Goal: Task Accomplishment & Management: Use online tool/utility

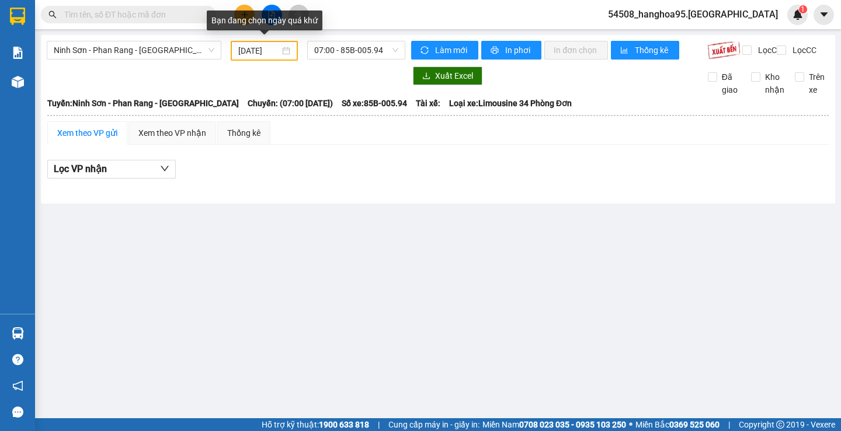
click at [284, 53] on div "[DATE]" at bounding box center [264, 50] width 52 height 13
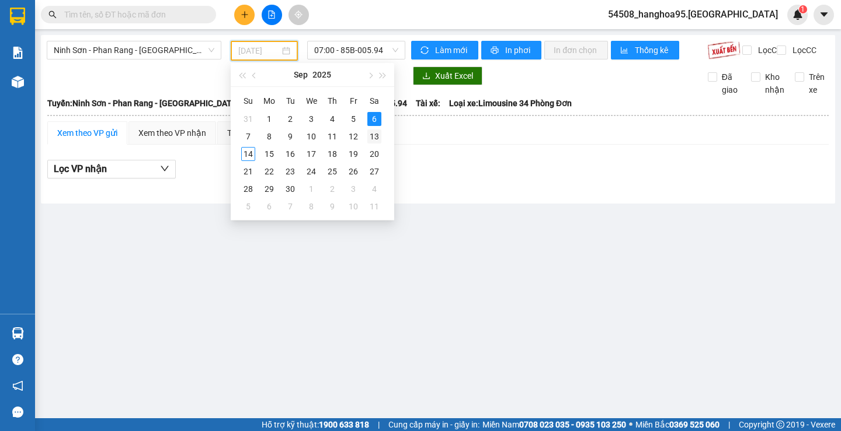
click at [373, 136] on div "13" at bounding box center [374, 137] width 14 height 14
type input "[DATE]"
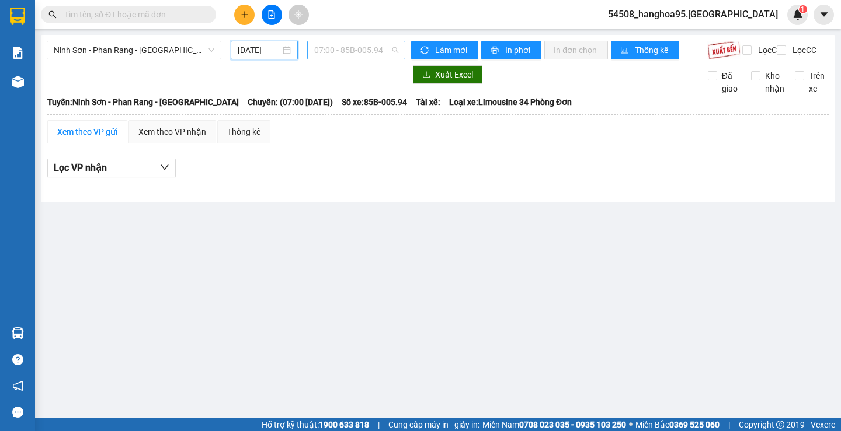
click at [395, 49] on span "07:00 - 85B-005.94" at bounding box center [356, 50] width 84 height 18
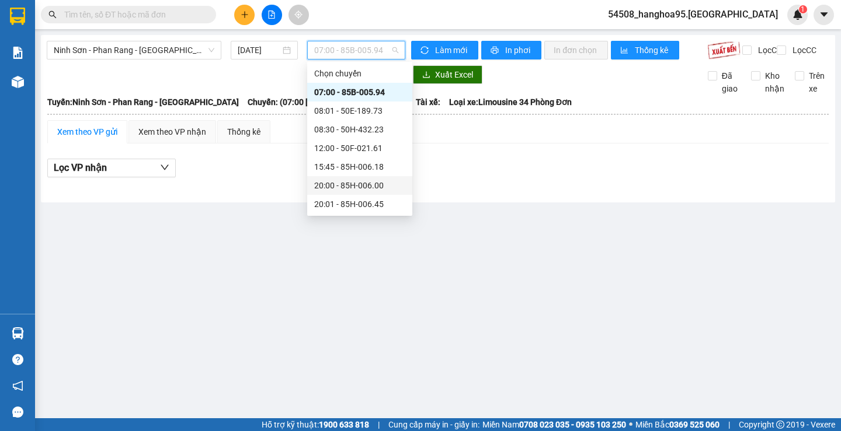
click at [358, 187] on div "20:00 - 85H-006.00" at bounding box center [359, 185] width 91 height 13
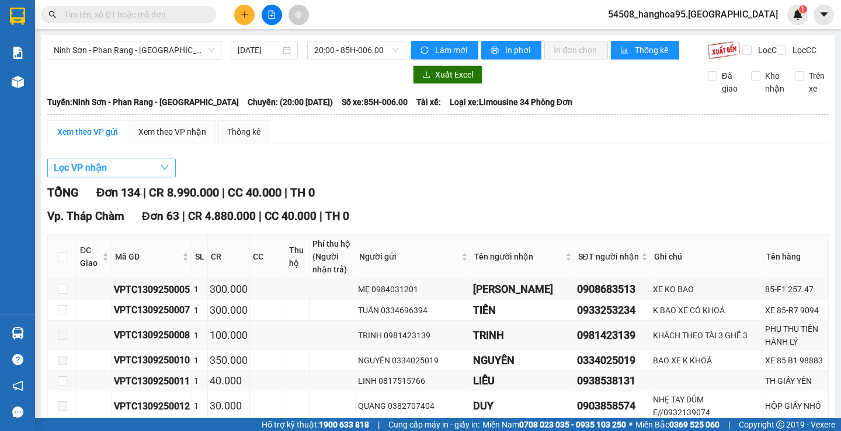
click at [85, 175] on span "Lọc VP nhận" at bounding box center [80, 168] width 53 height 15
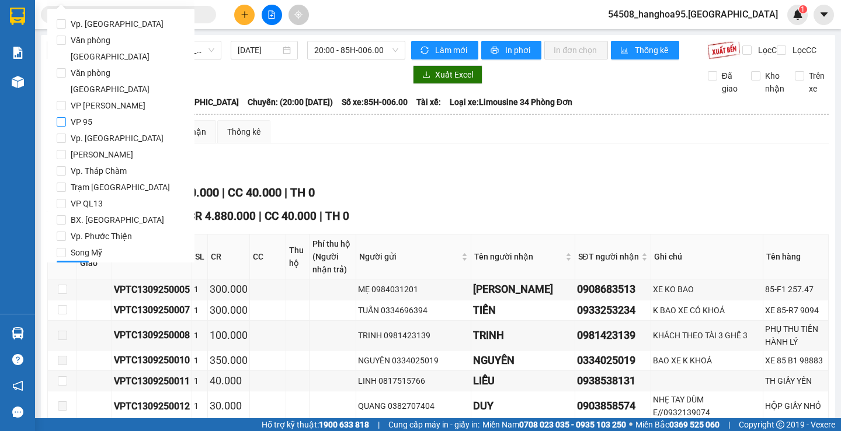
click at [60, 117] on input "VP 95" at bounding box center [61, 121] width 9 height 9
checkbox input "true"
click at [62, 150] on input "[PERSON_NAME]" at bounding box center [61, 154] width 9 height 9
checkbox input "true"
click at [78, 264] on span "Lọc" at bounding box center [72, 270] width 13 height 13
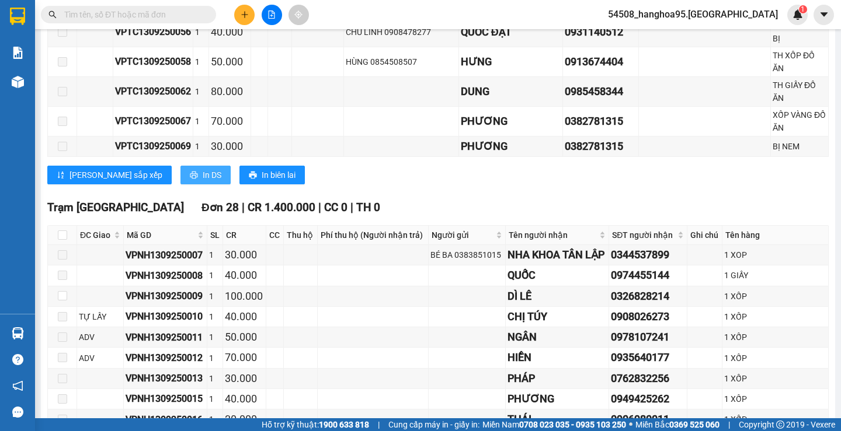
scroll to position [817, 0]
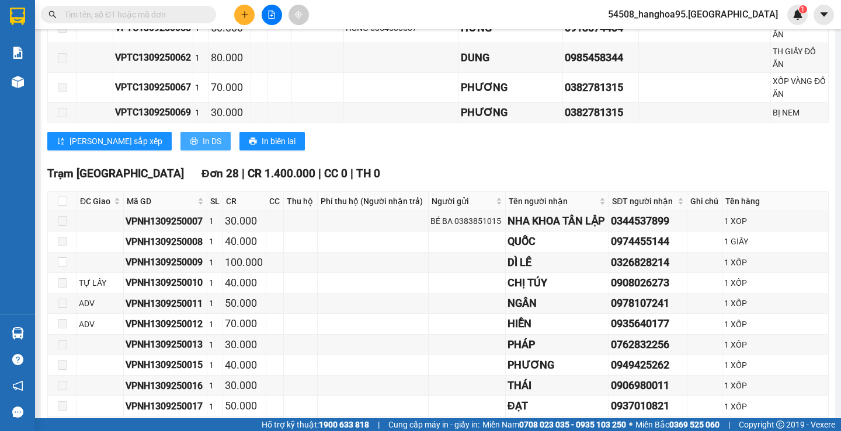
click at [203, 135] on span "In DS" at bounding box center [212, 141] width 19 height 13
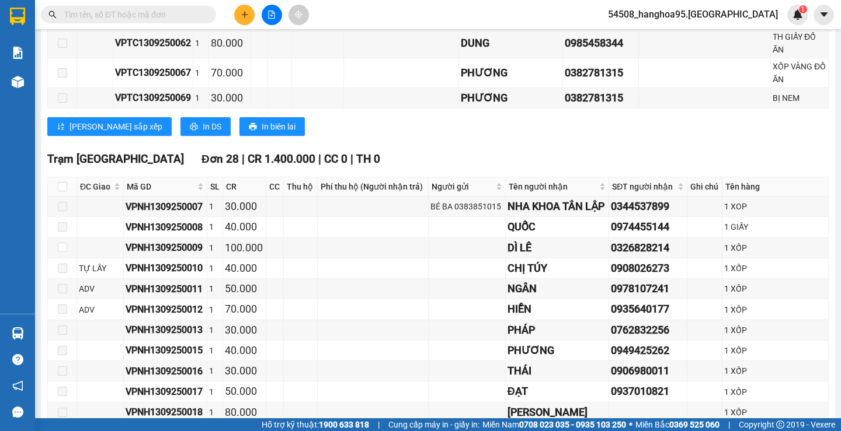
scroll to position [1176, 0]
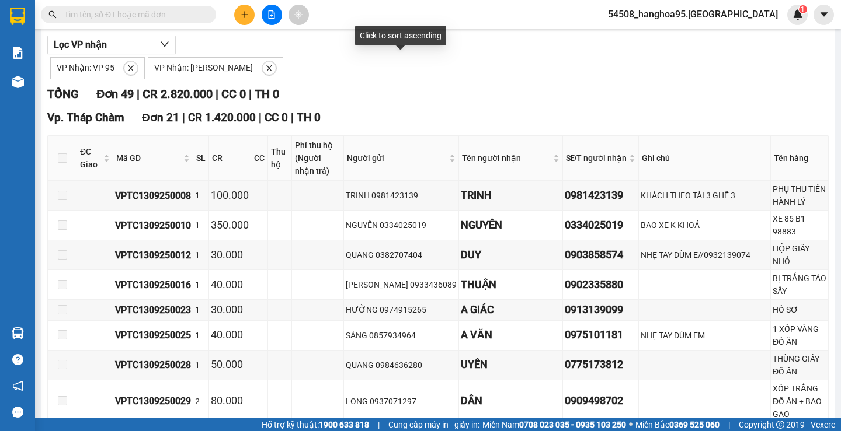
scroll to position [0, 0]
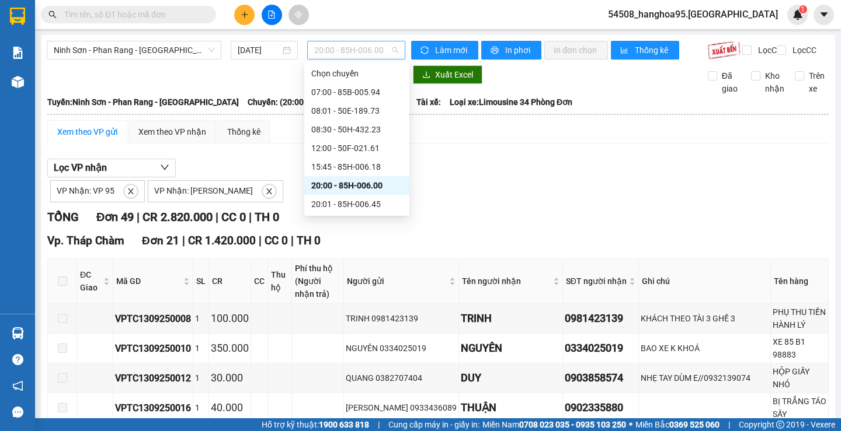
click at [383, 48] on span "20:00 - 85H-006.00" at bounding box center [356, 50] width 84 height 18
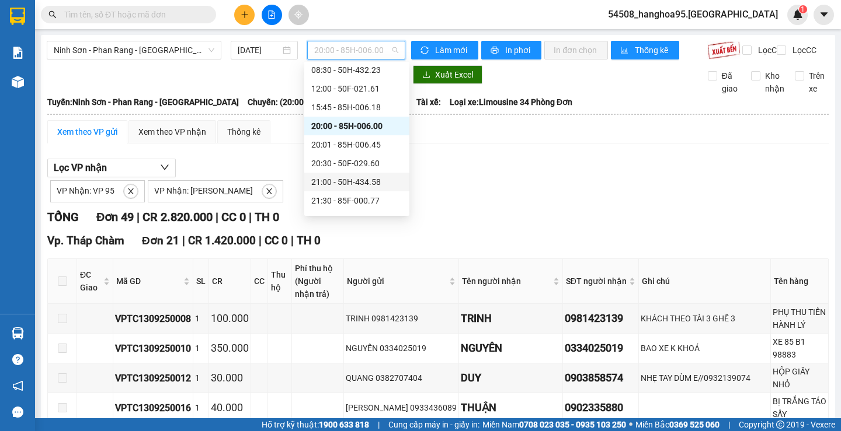
scroll to position [112, 0]
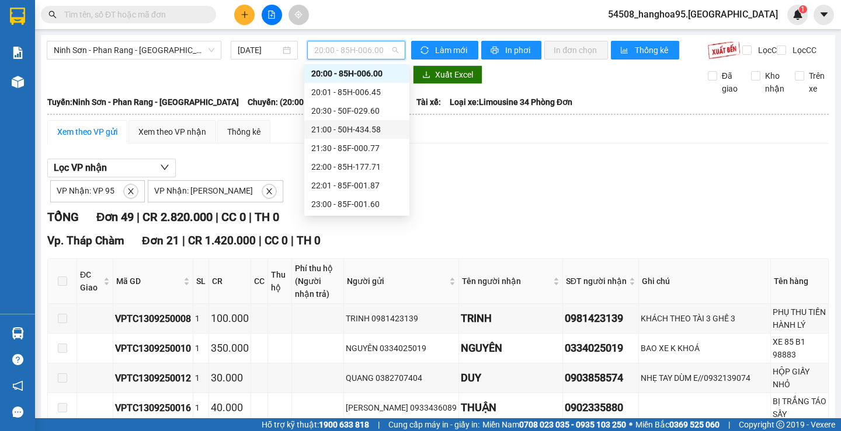
click at [365, 128] on div "21:00 - 50H-434.58" at bounding box center [356, 129] width 91 height 13
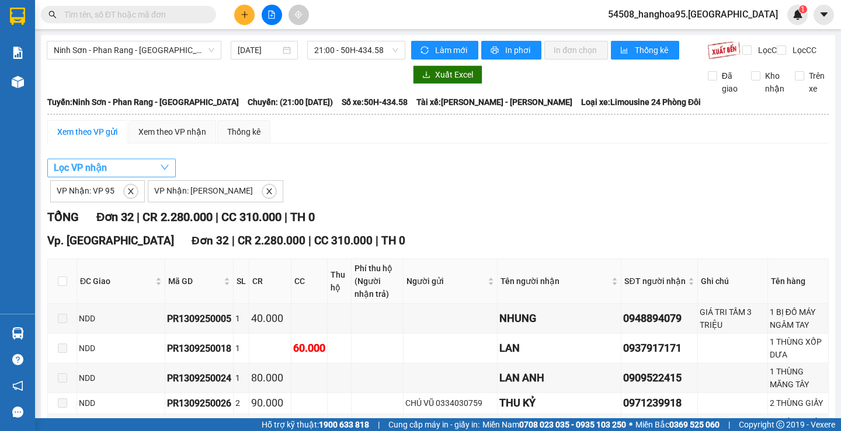
click at [97, 175] on span "Lọc VP nhận" at bounding box center [80, 168] width 53 height 15
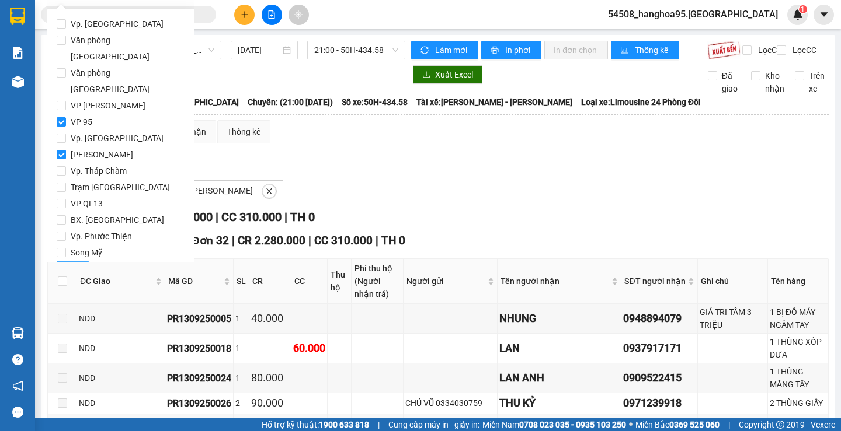
click at [71, 264] on span "Lọc" at bounding box center [72, 270] width 13 height 13
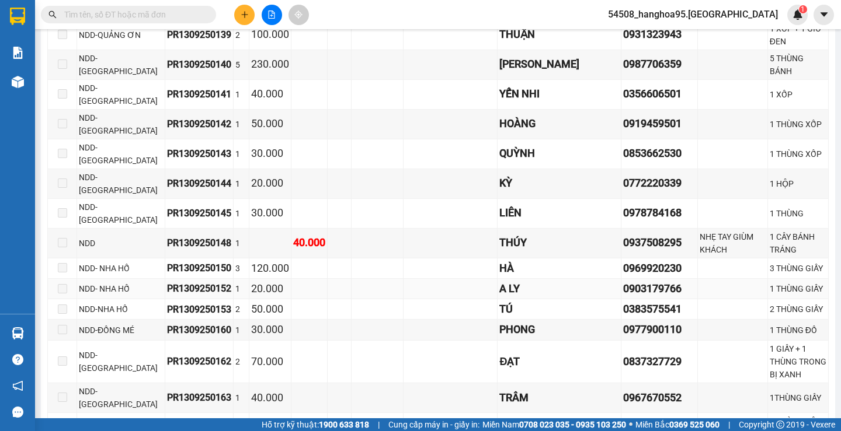
scroll to position [767, 0]
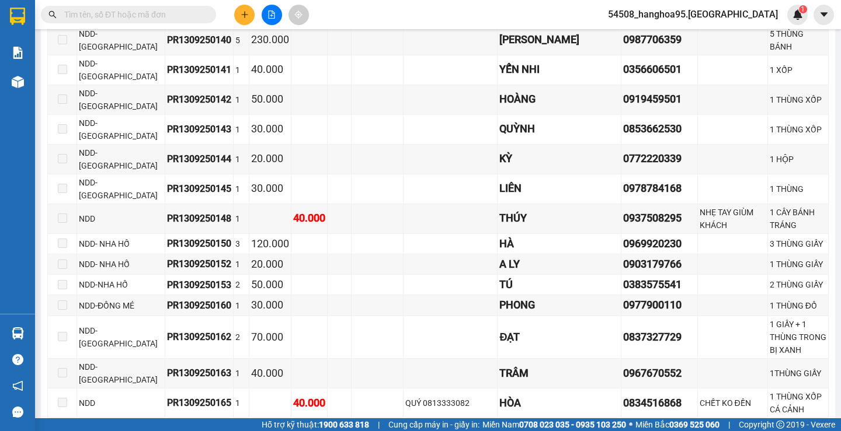
click at [203, 430] on span "In DS" at bounding box center [212, 436] width 19 height 13
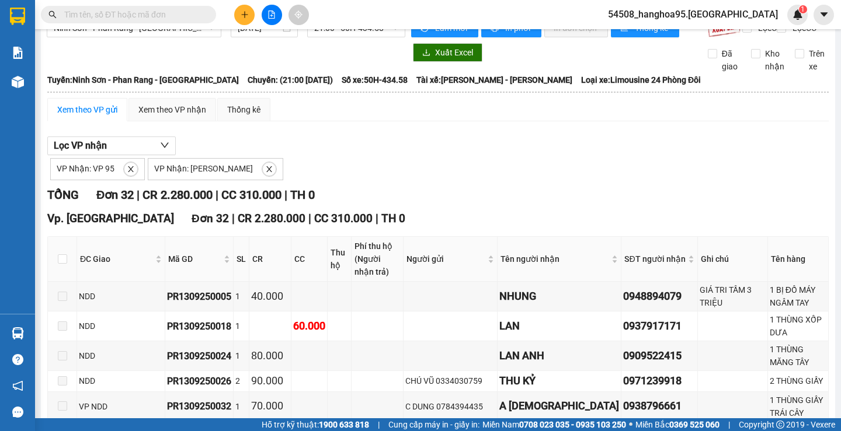
scroll to position [0, 0]
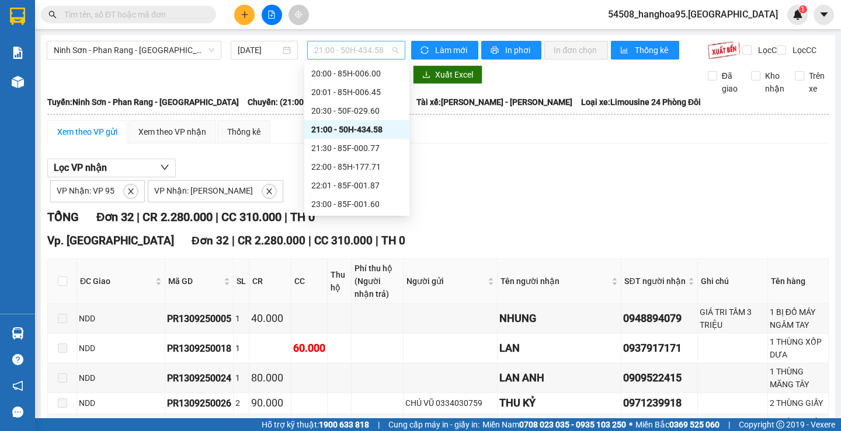
click at [390, 44] on span "21:00 - 50H-434.58" at bounding box center [356, 50] width 84 height 18
click at [369, 207] on div "23:00 - 85F-001.60" at bounding box center [356, 204] width 91 height 13
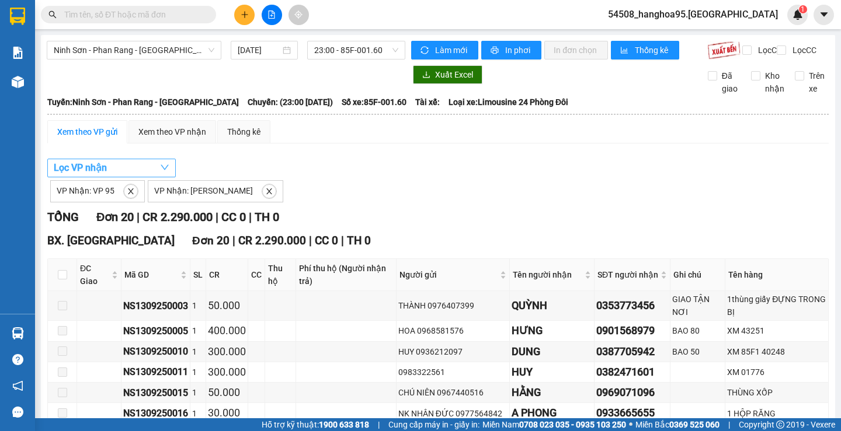
click at [79, 175] on span "Lọc VP nhận" at bounding box center [80, 168] width 53 height 15
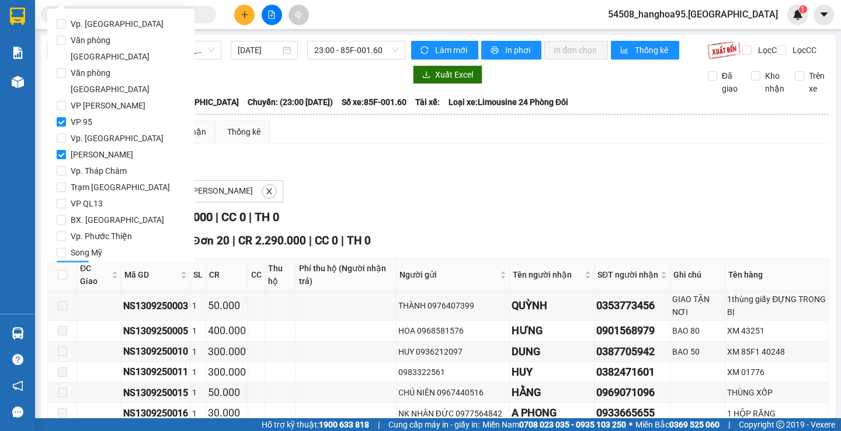
click at [70, 261] on button "Lọc" at bounding box center [73, 270] width 32 height 19
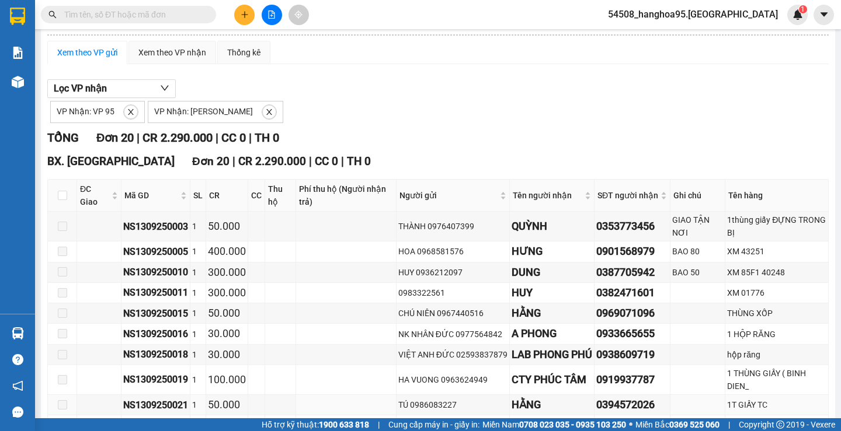
scroll to position [373, 0]
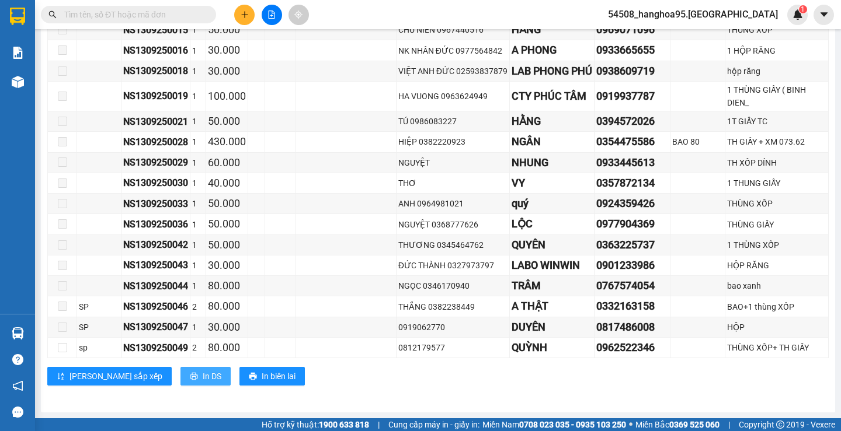
click at [180, 379] on button "In DS" at bounding box center [205, 376] width 50 height 19
